Goal: Task Accomplishment & Management: Manage account settings

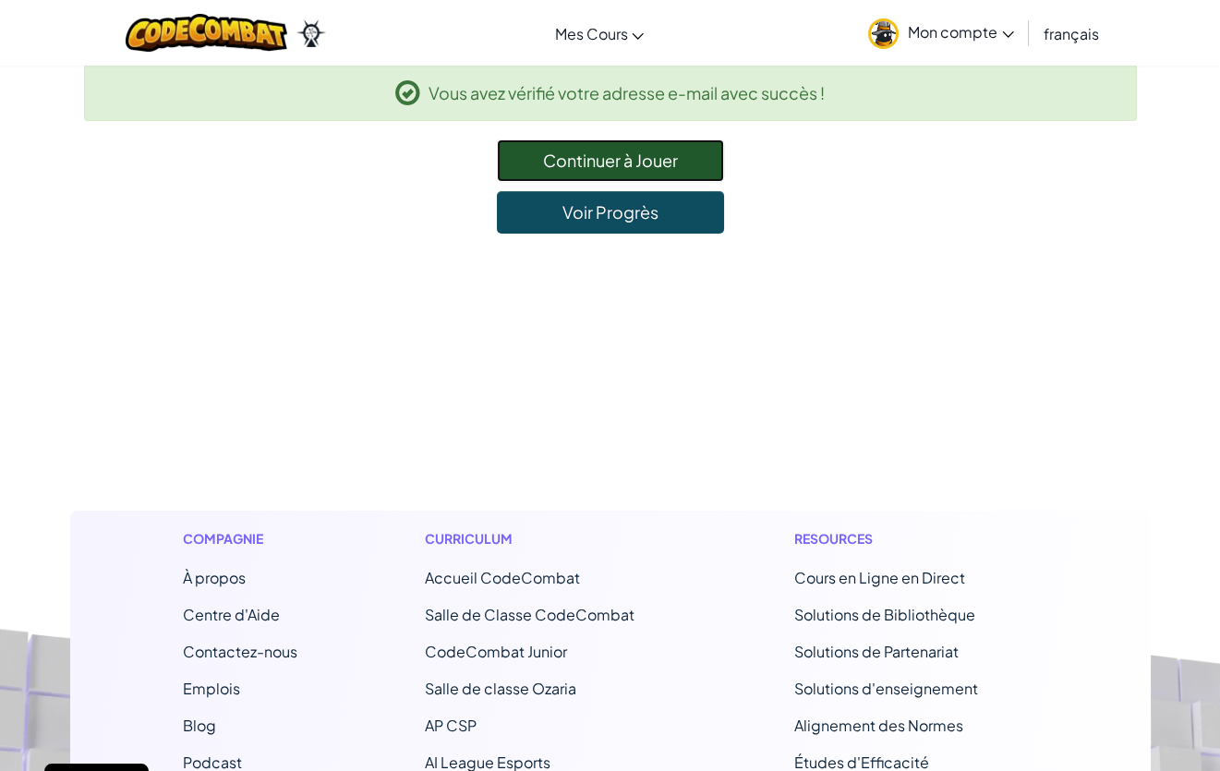
click at [600, 152] on link "Continuer à Jouer" at bounding box center [610, 160] width 227 height 42
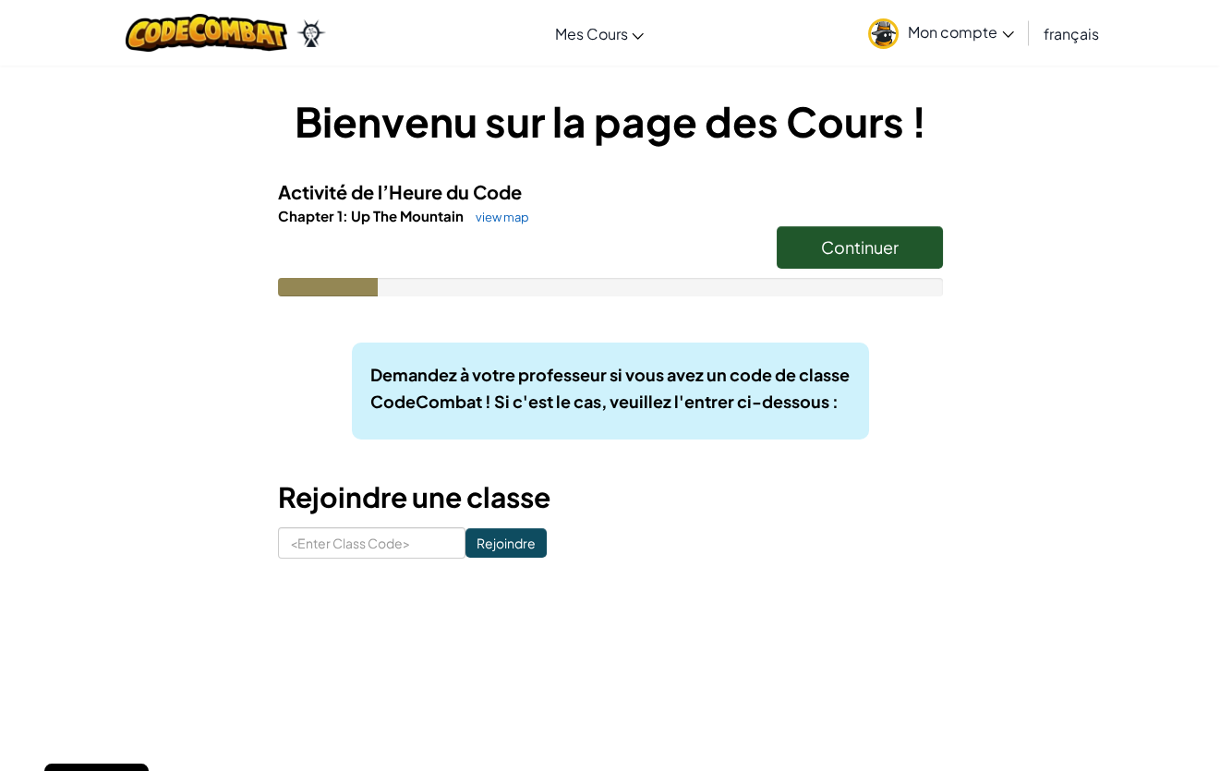
click at [958, 28] on span "Mon compte" at bounding box center [961, 31] width 106 height 19
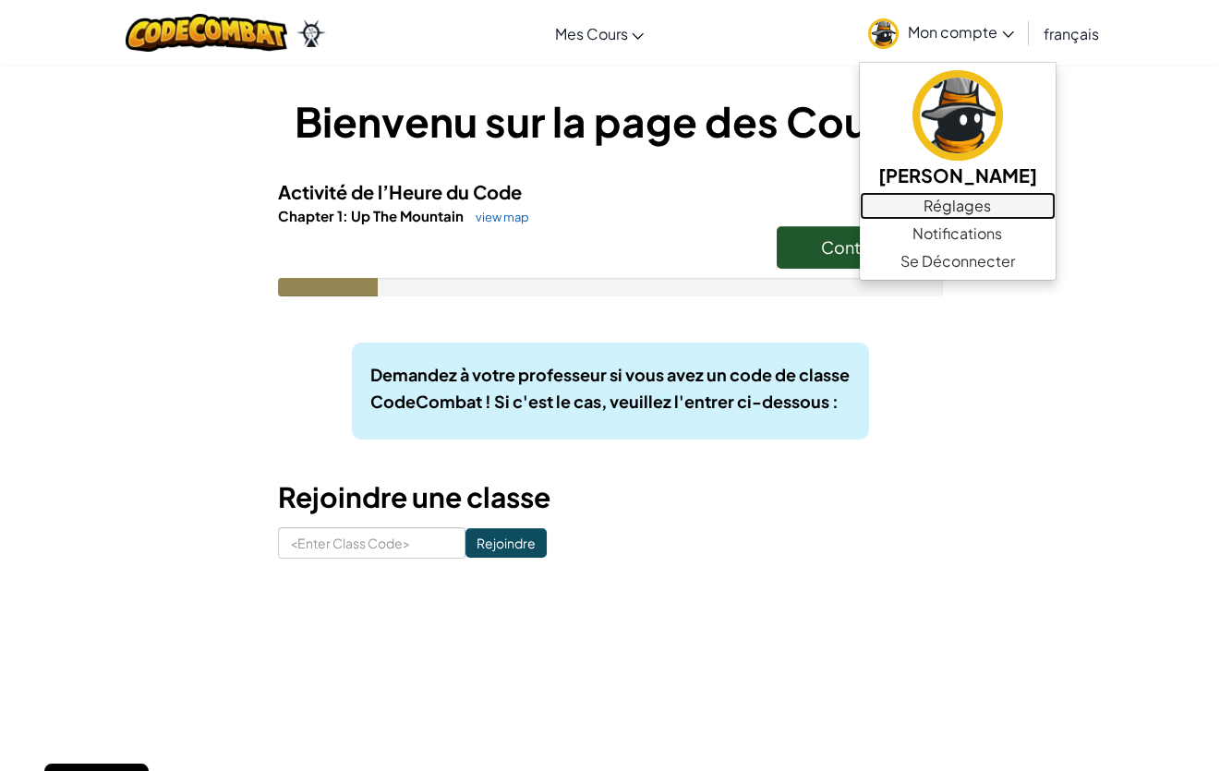
click at [977, 200] on link "Réglages" at bounding box center [958, 206] width 196 height 28
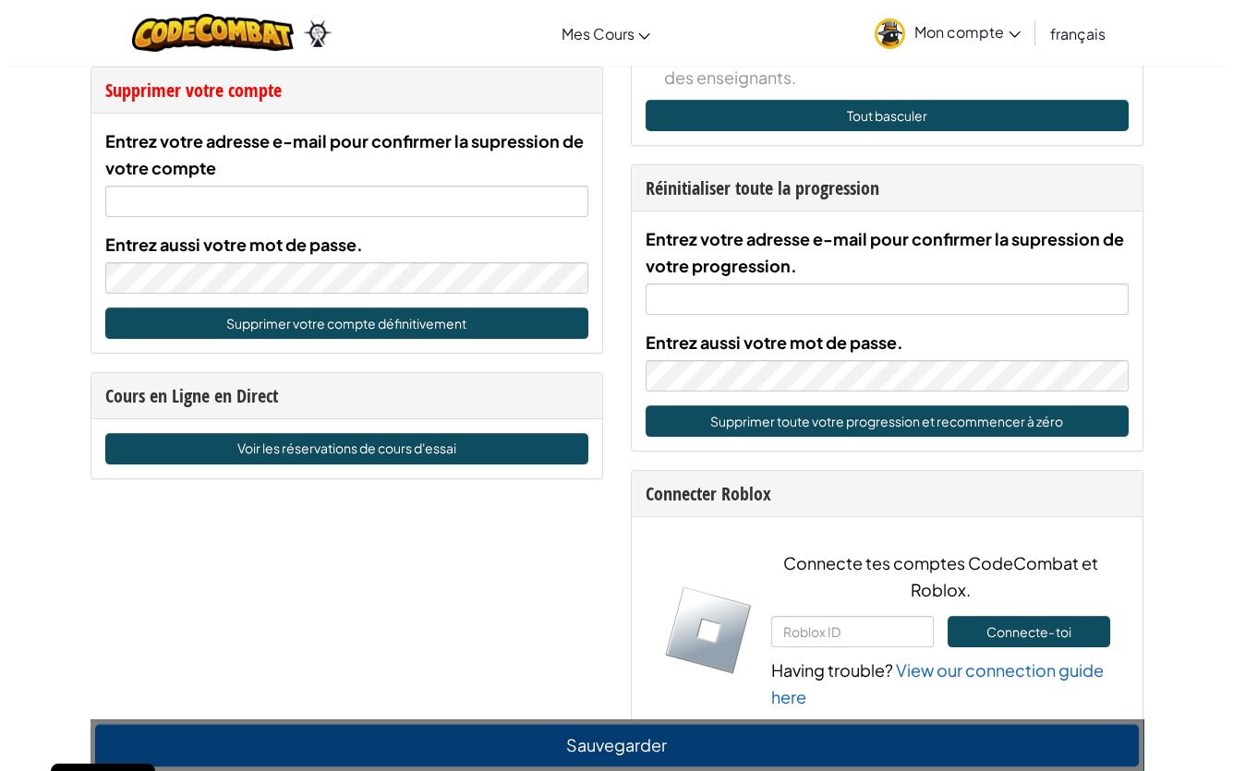
scroll to position [924, 0]
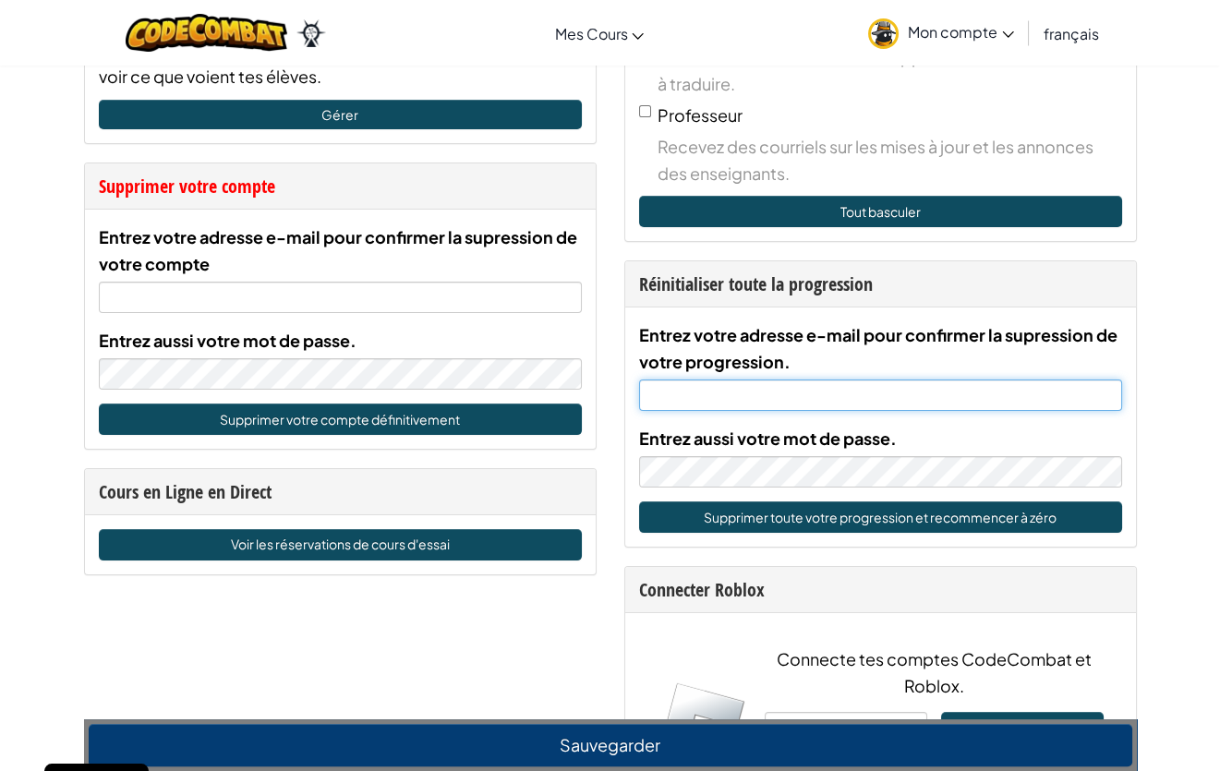
click at [771, 410] on input "Entrez votre adresse e-mail pour confirmer la supression de votre progression." at bounding box center [880, 395] width 483 height 31
paste input "[EMAIL_ADDRESS][DOMAIN_NAME]"
type input "[EMAIL_ADDRESS][DOMAIN_NAME]"
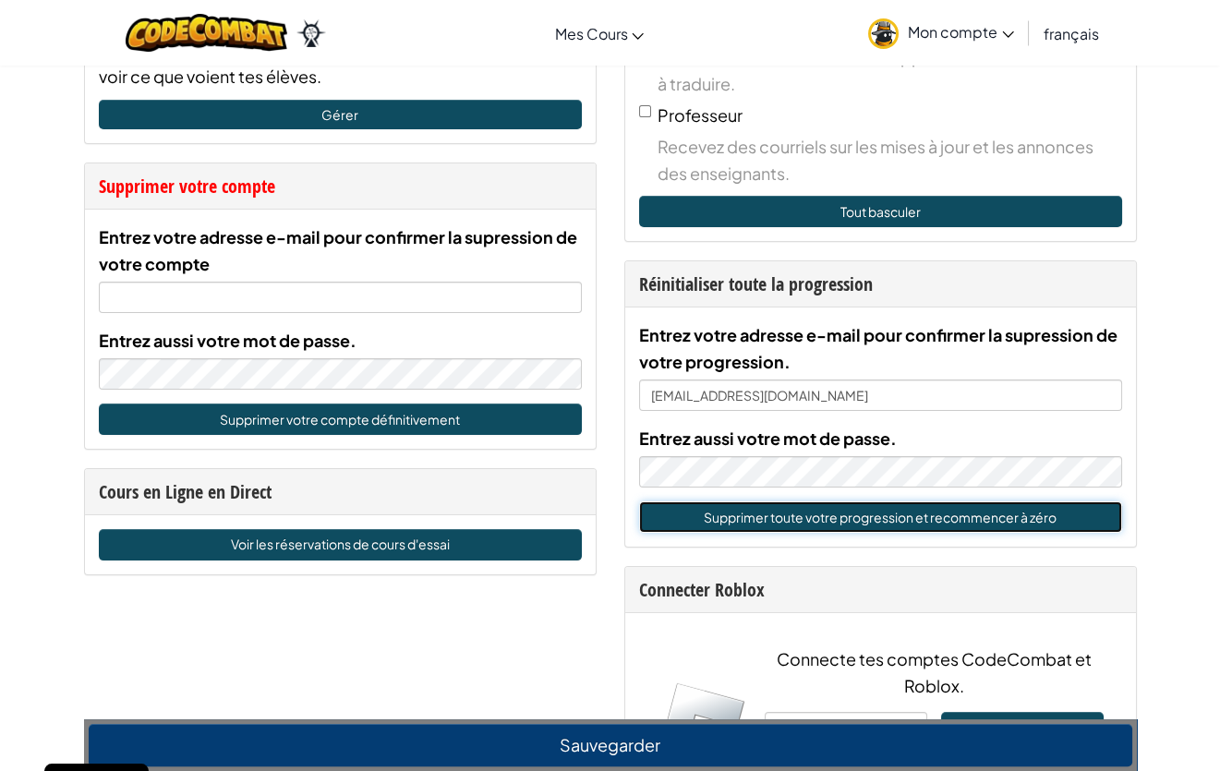
click at [895, 533] on button "Supprimer toute votre progression et recommencer à zéro" at bounding box center [880, 517] width 483 height 31
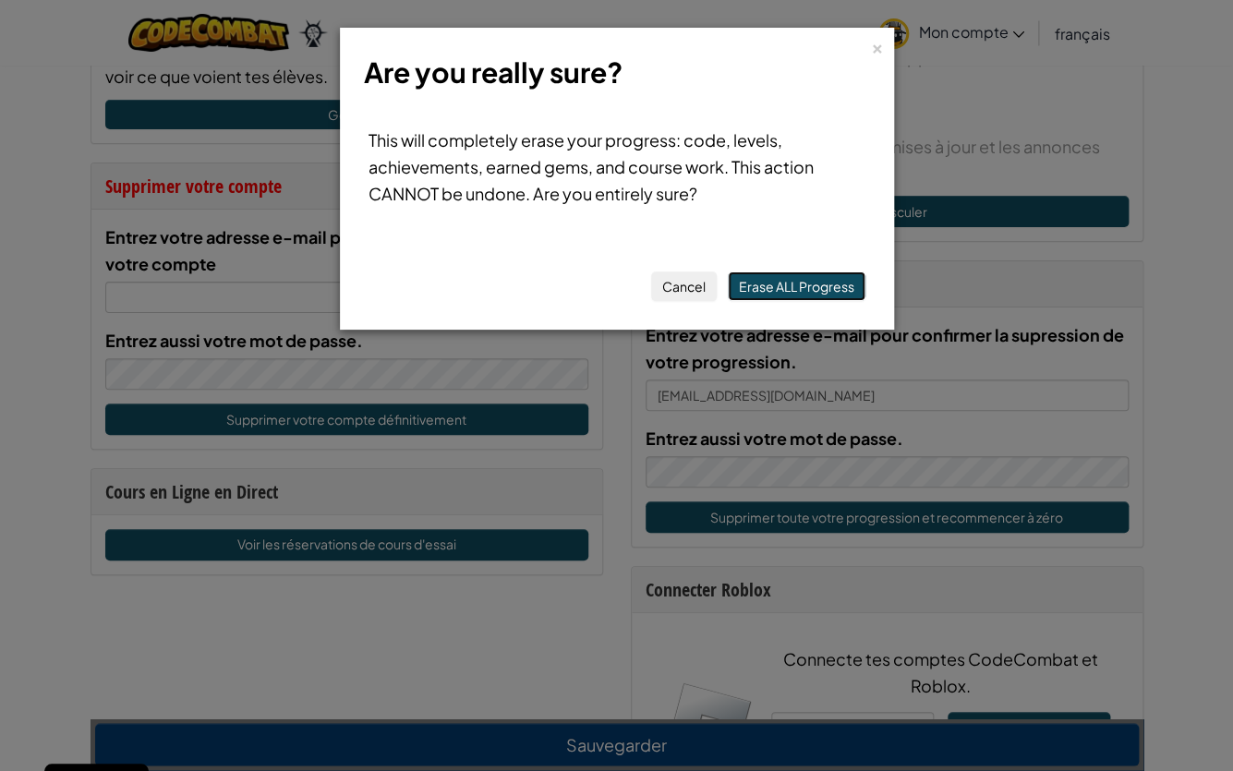
click at [767, 285] on button "Erase ALL Progress" at bounding box center [797, 287] width 138 height 30
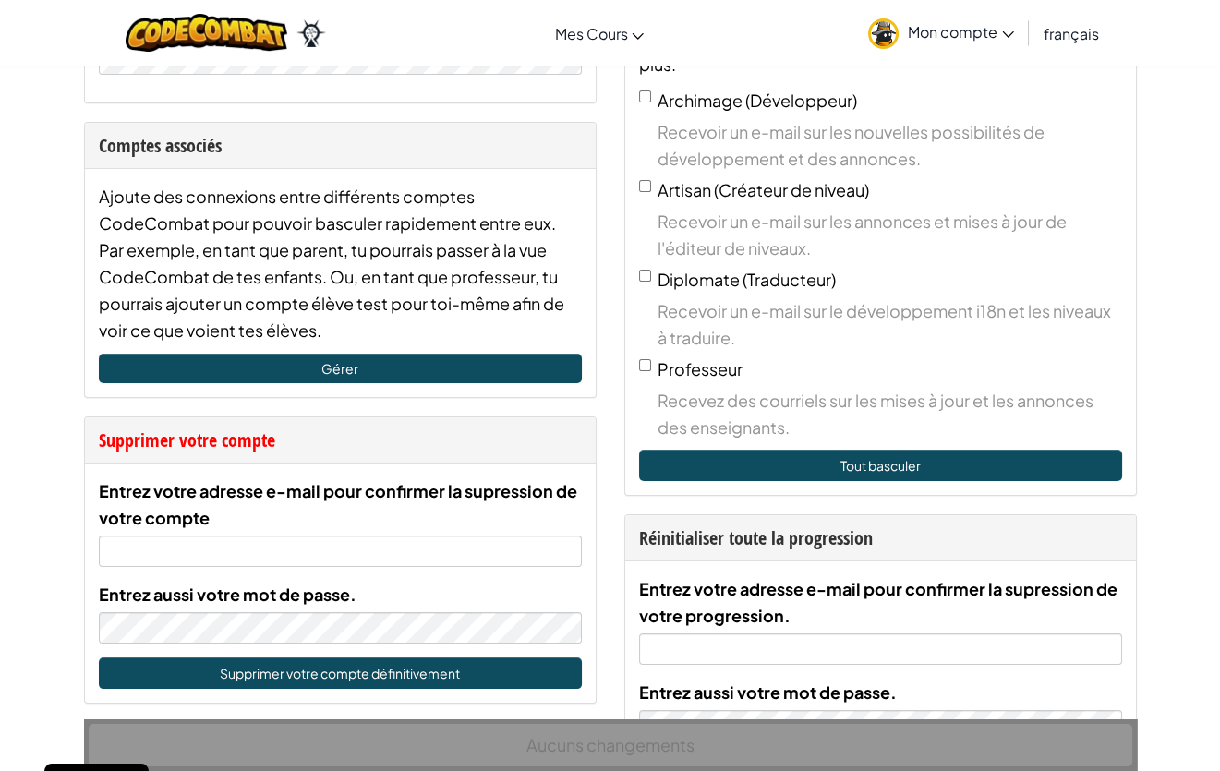
scroll to position [669, 0]
